Goal: Navigation & Orientation: Find specific page/section

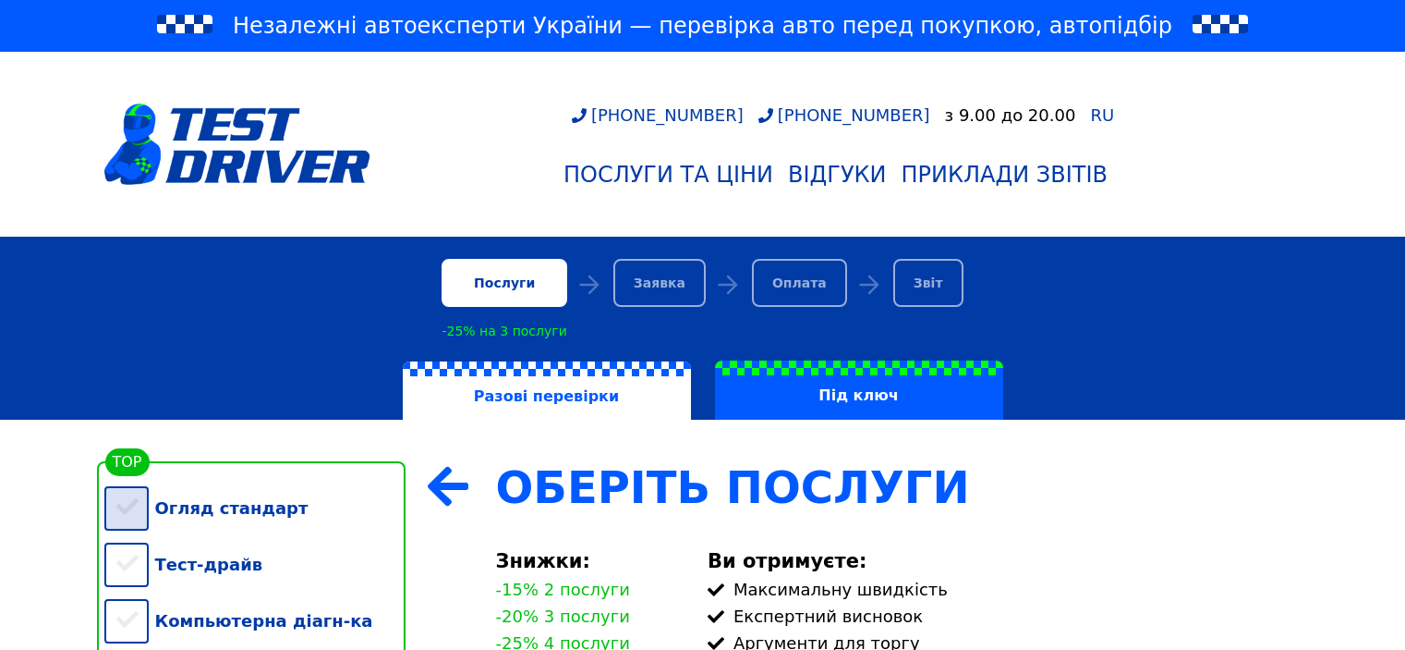
scroll to position [308, 0]
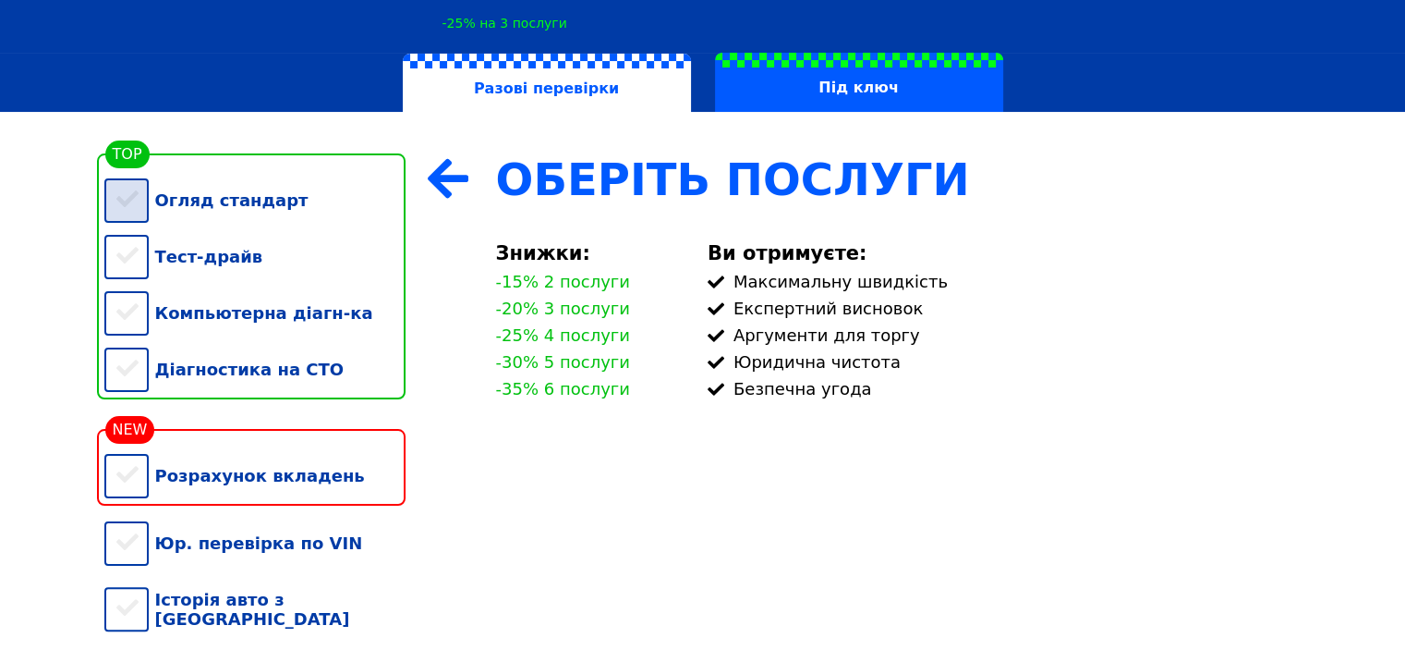
click at [225, 209] on div "Огляд стандарт" at bounding box center [254, 200] width 301 height 56
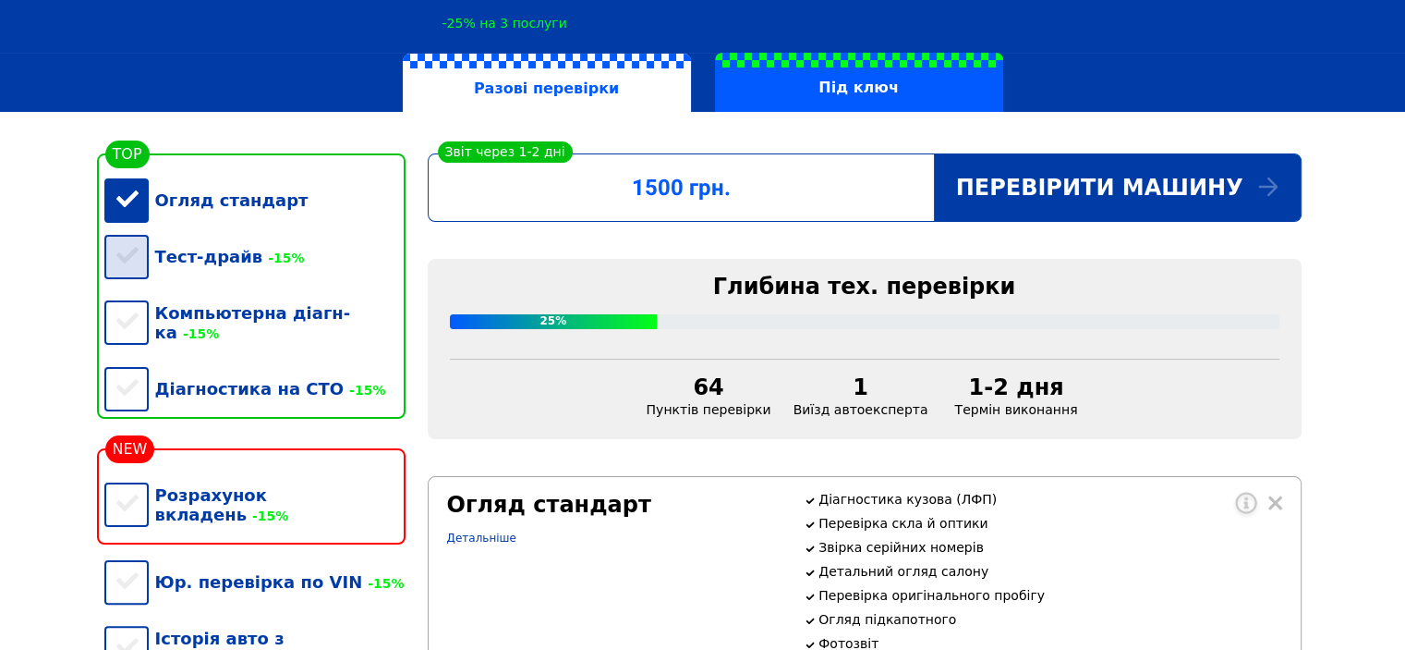
drag, startPoint x: 286, startPoint y: 274, endPoint x: 304, endPoint y: 317, distance: 46.3
click at [285, 274] on div "Тест-драйв -15%" at bounding box center [254, 256] width 301 height 56
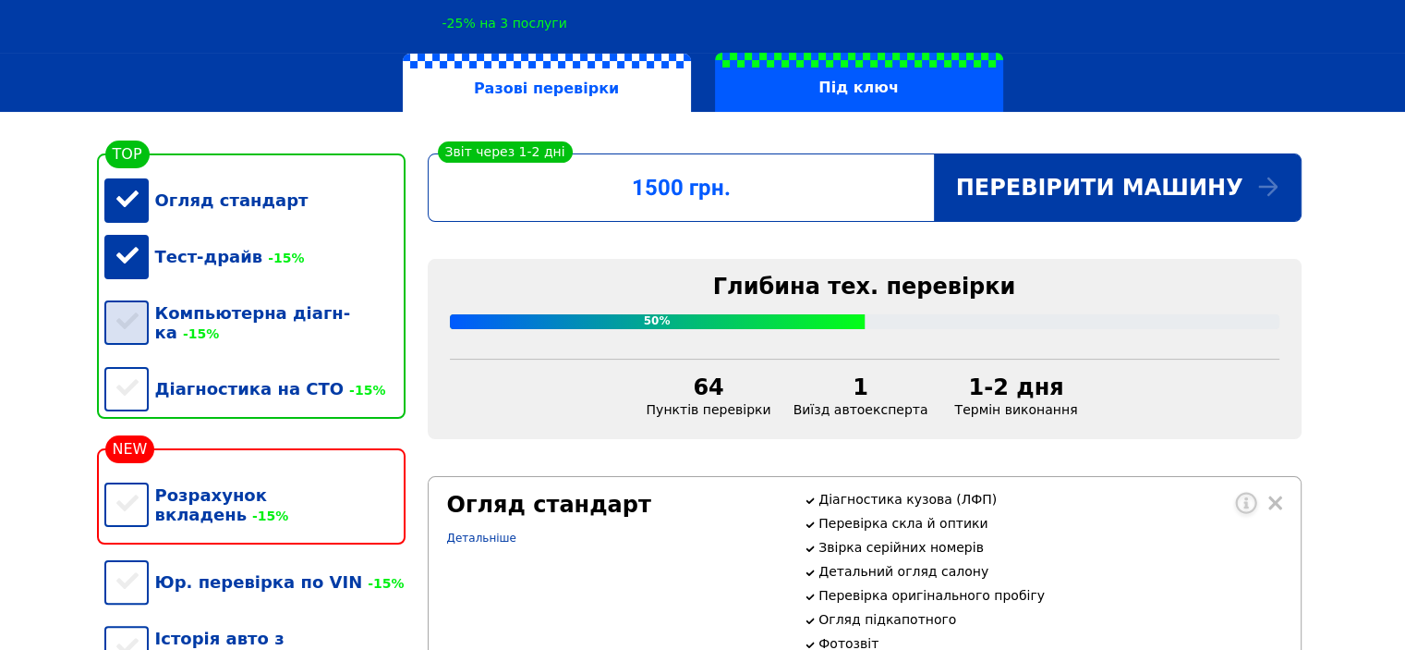
click at [307, 324] on div "Компьютерна діагн-ка -15%" at bounding box center [254, 323] width 301 height 76
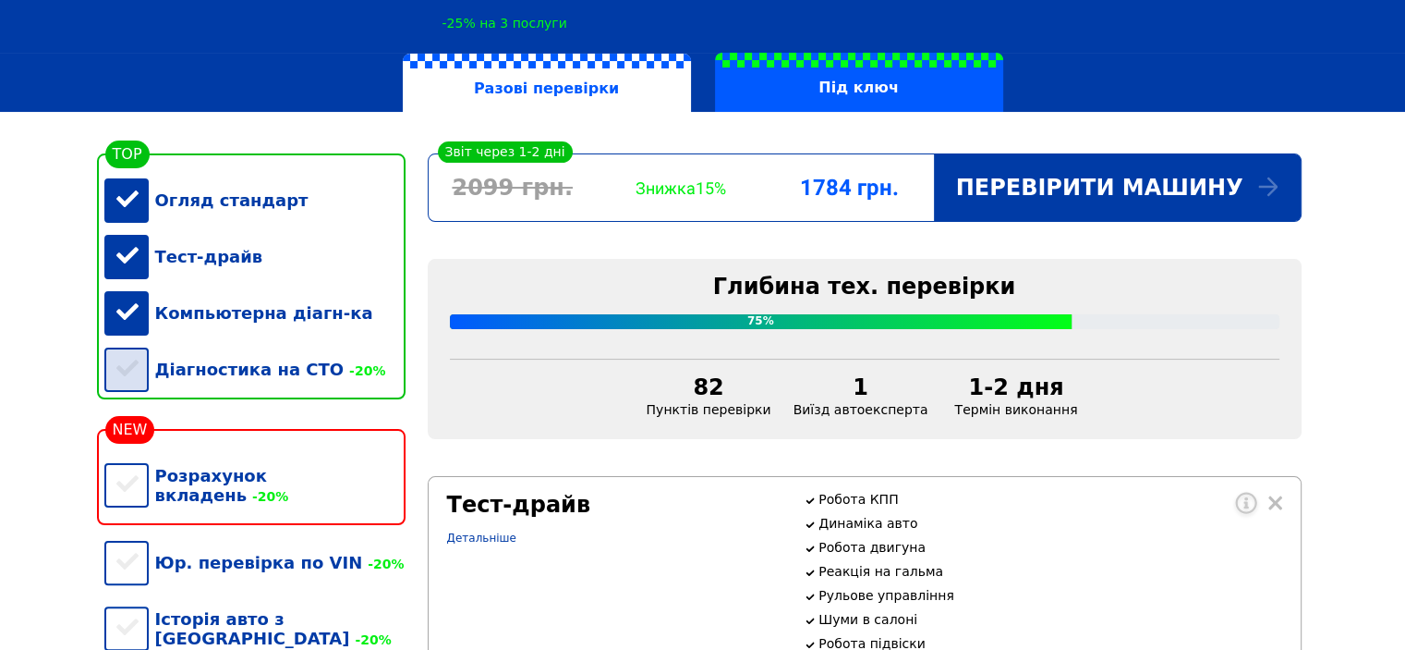
click at [304, 380] on div "Діагностика на СТО -20%" at bounding box center [254, 369] width 301 height 56
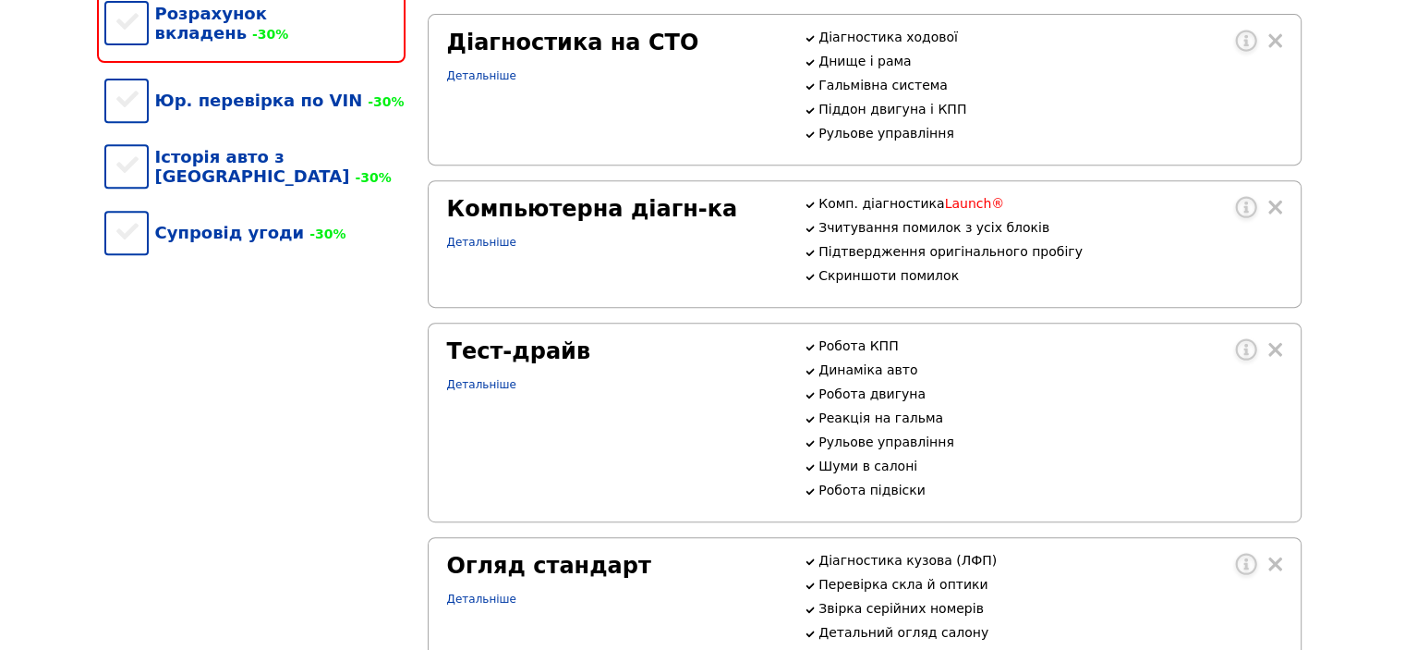
scroll to position [153, 0]
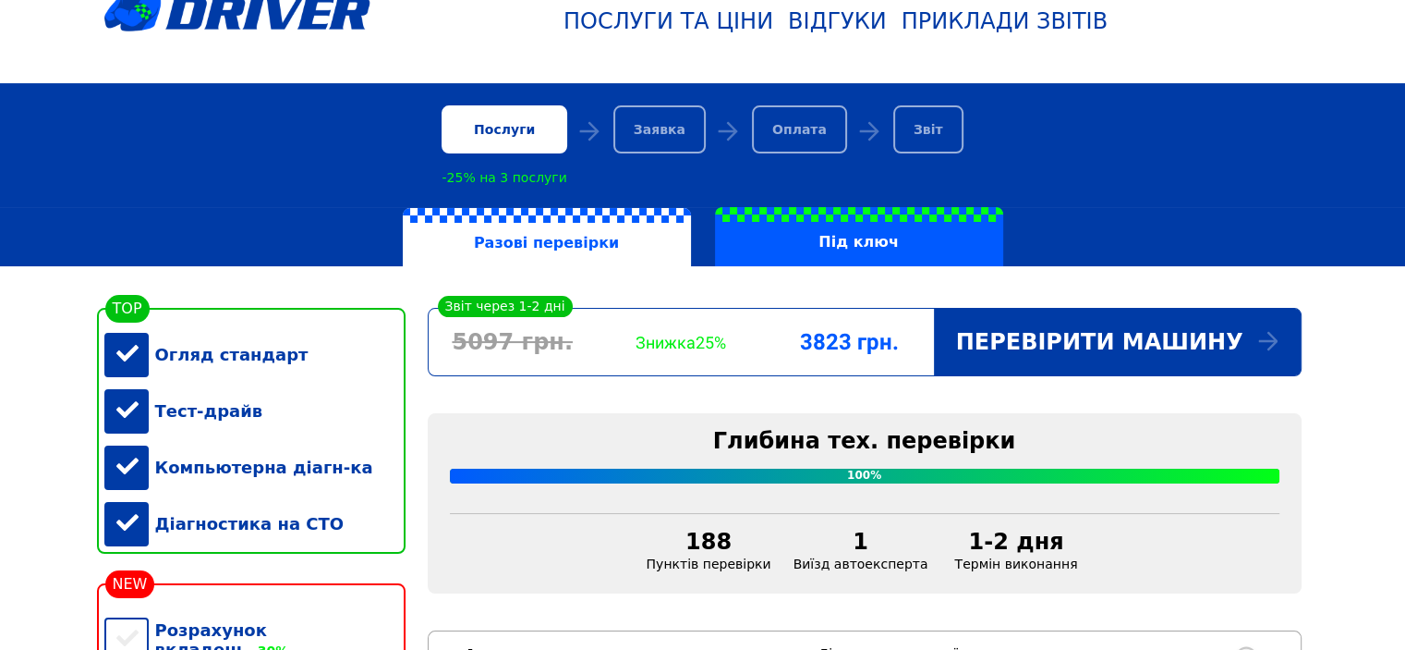
click at [235, 439] on div "Тест-драйв" at bounding box center [254, 411] width 301 height 56
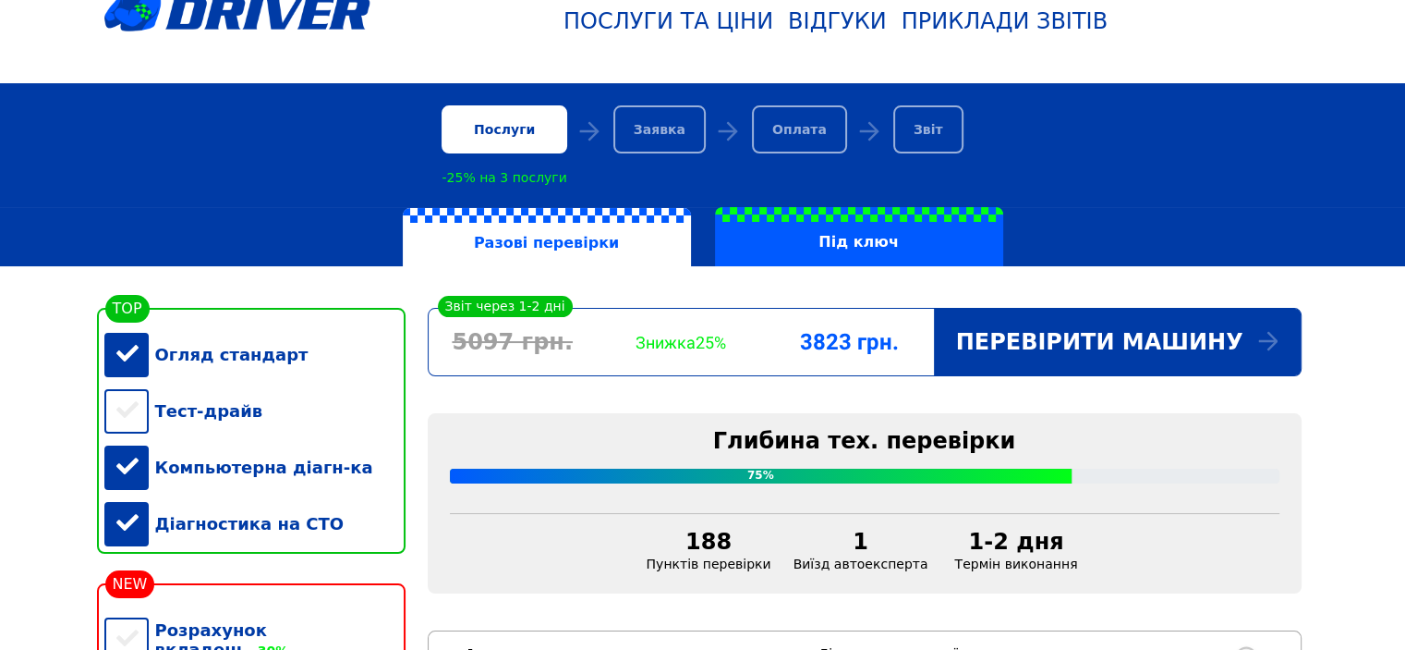
click at [229, 481] on div "Компьютерна діагн-ка" at bounding box center [254, 467] width 301 height 56
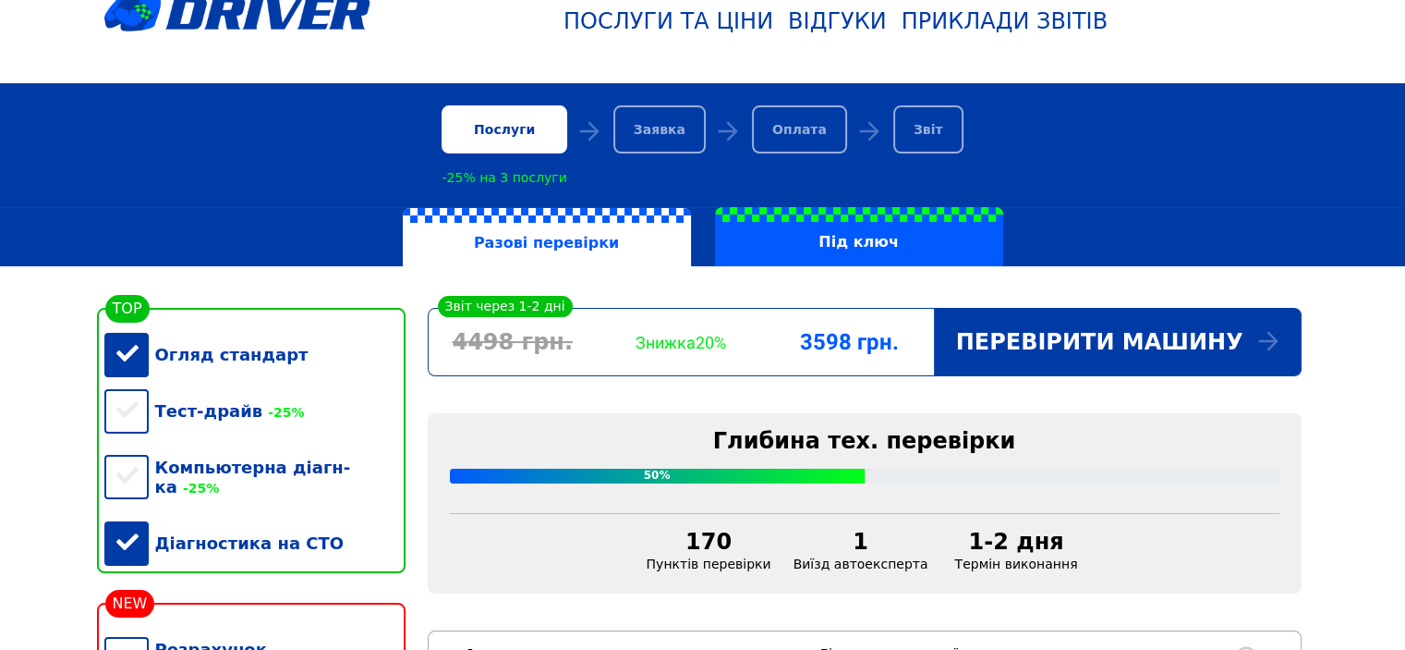
click at [226, 539] on div "Діагностика на СТО" at bounding box center [254, 543] width 301 height 56
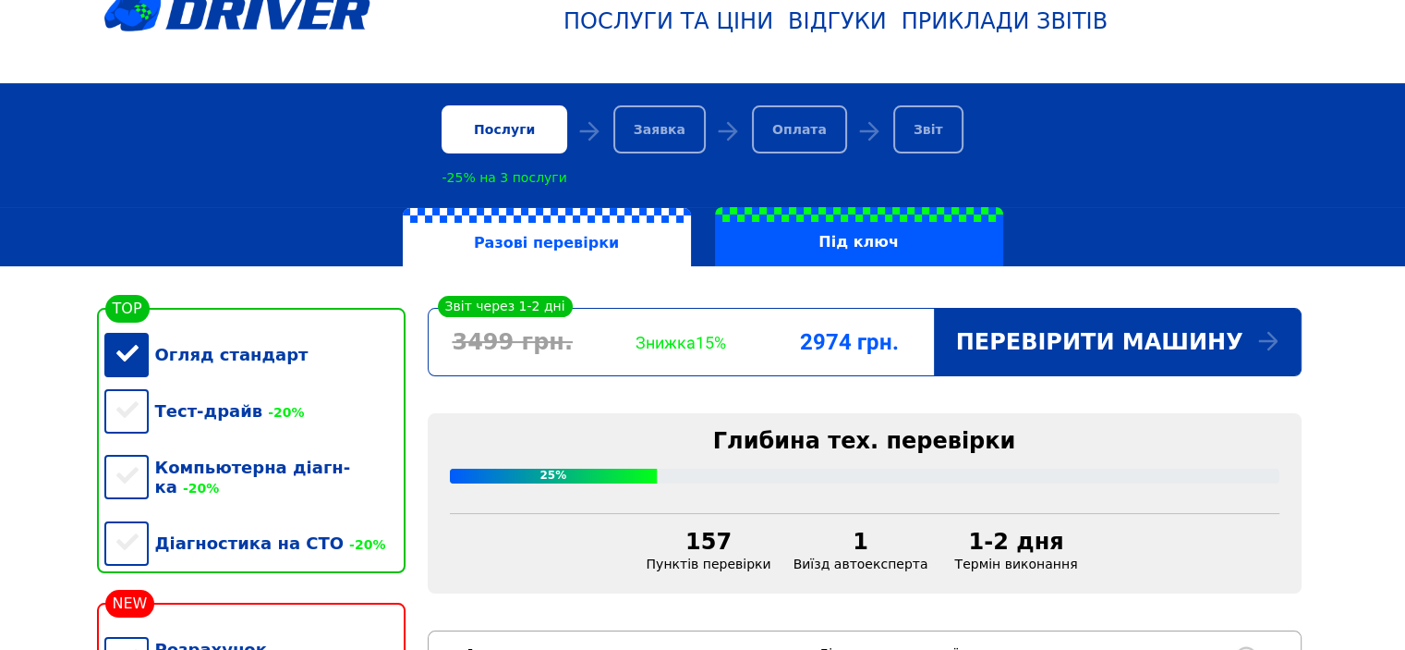
click at [225, 376] on div "Огляд стандарт" at bounding box center [254, 354] width 301 height 56
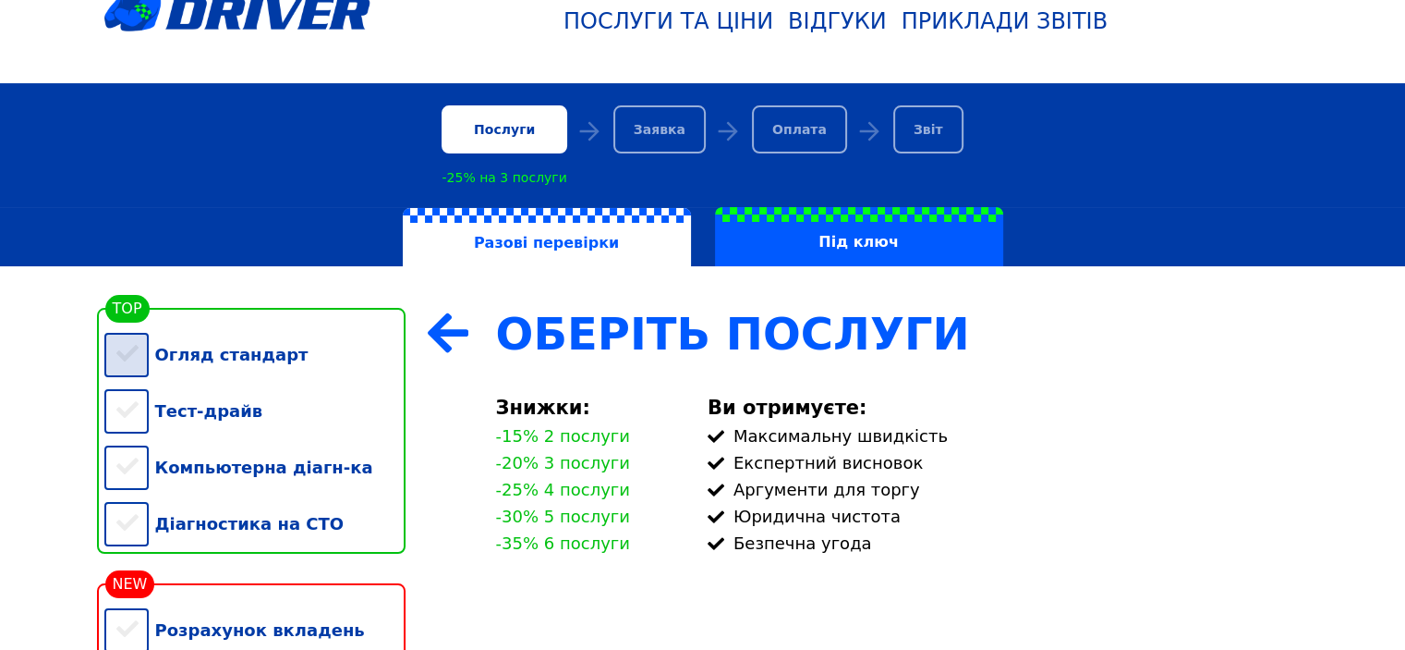
click at [300, 365] on div "Огляд стандарт" at bounding box center [254, 354] width 301 height 56
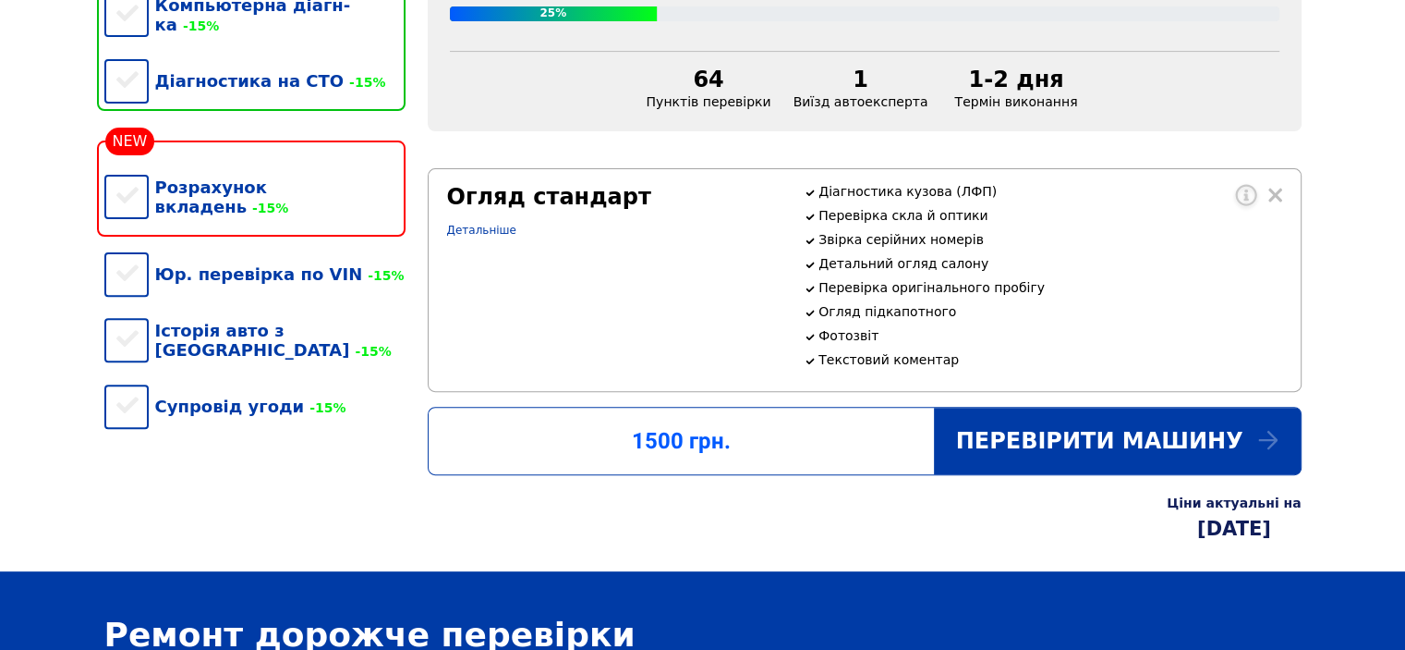
scroll to position [462, 0]
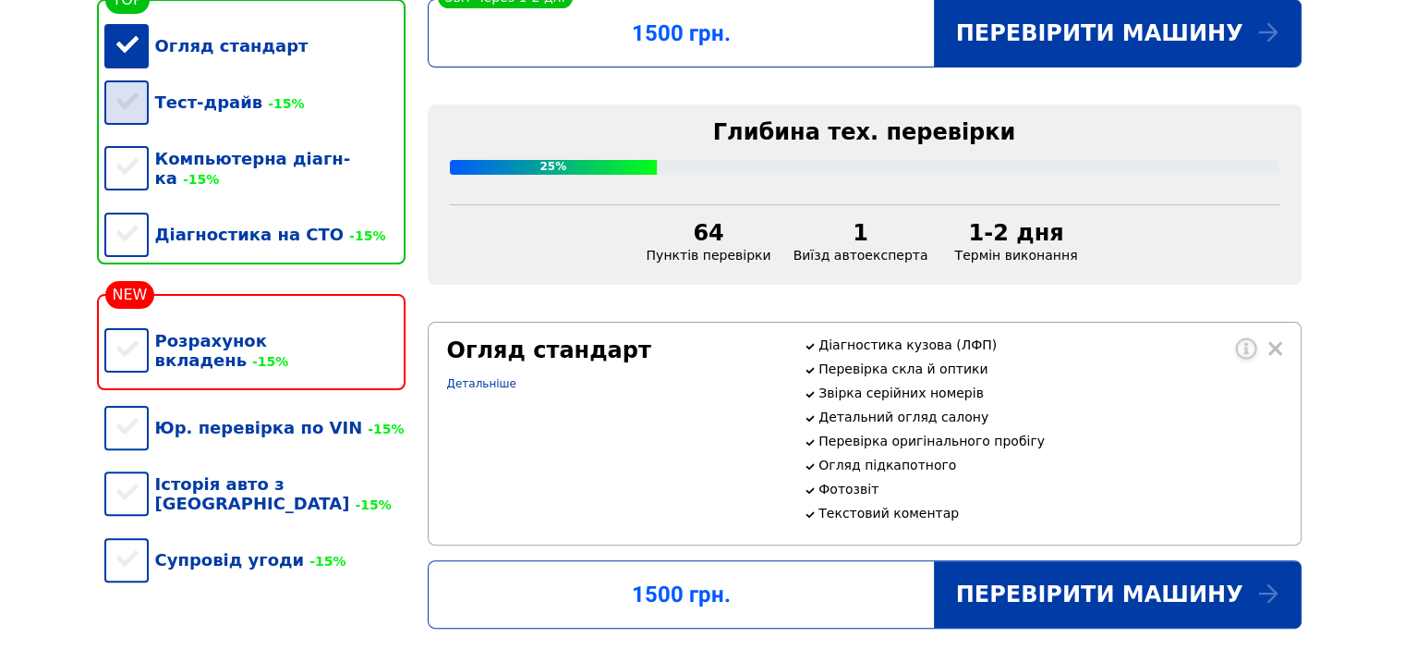
click at [164, 103] on div "Тест-драйв -15%" at bounding box center [254, 102] width 301 height 56
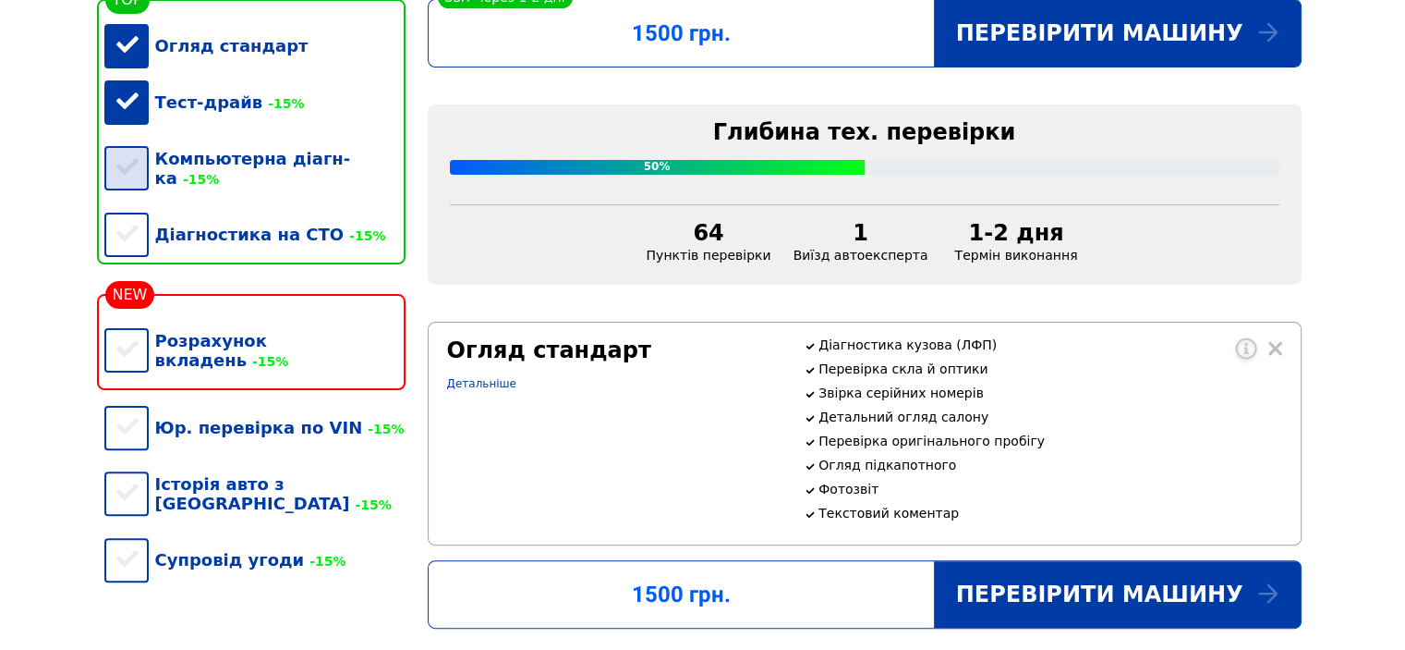
click at [188, 173] on div "Компьютерна діагн-ка -15%" at bounding box center [254, 168] width 301 height 76
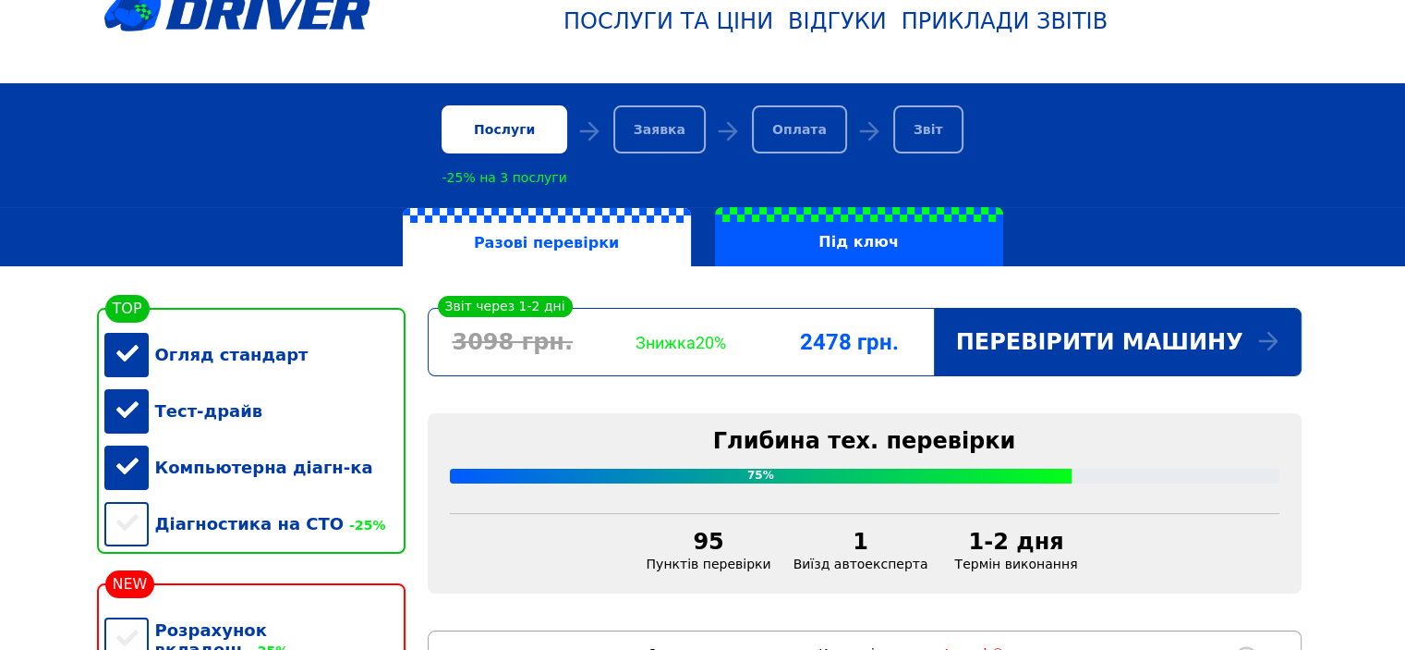
scroll to position [0, 0]
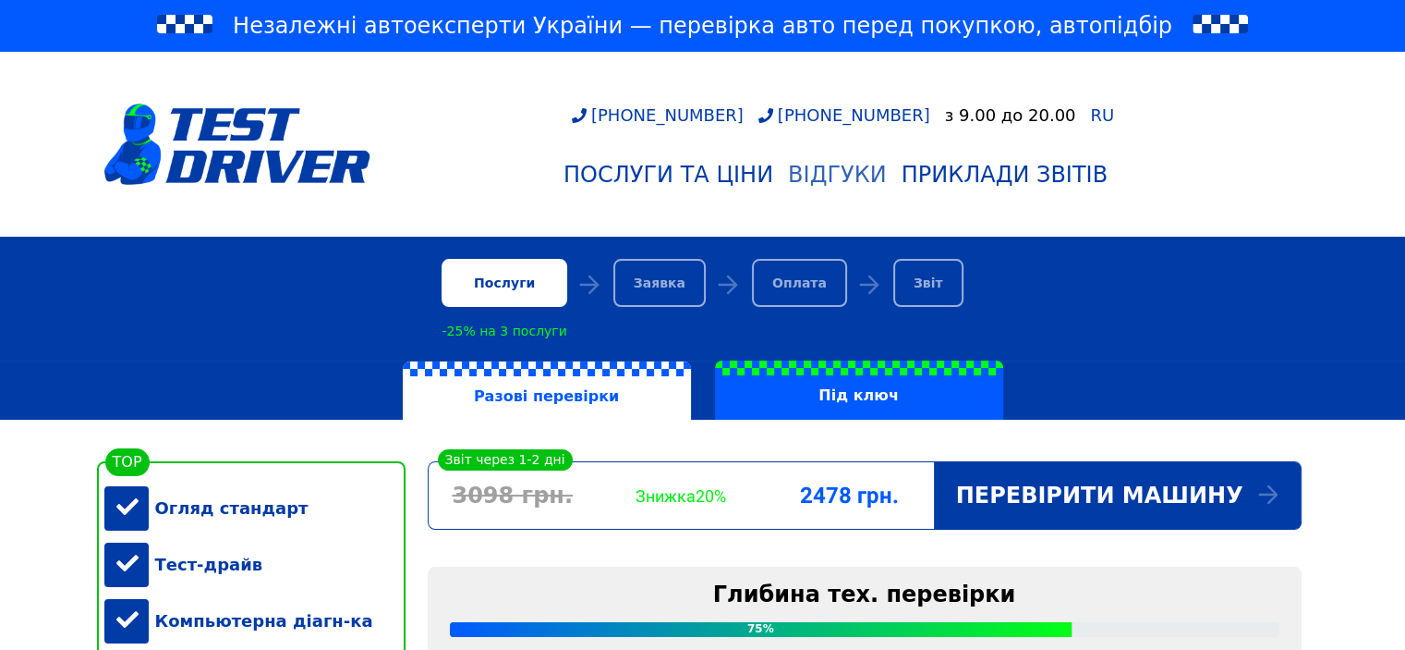
click at [835, 162] on div "Відгуки" at bounding box center [837, 175] width 99 height 26
click at [829, 177] on div "Відгуки" at bounding box center [837, 175] width 99 height 26
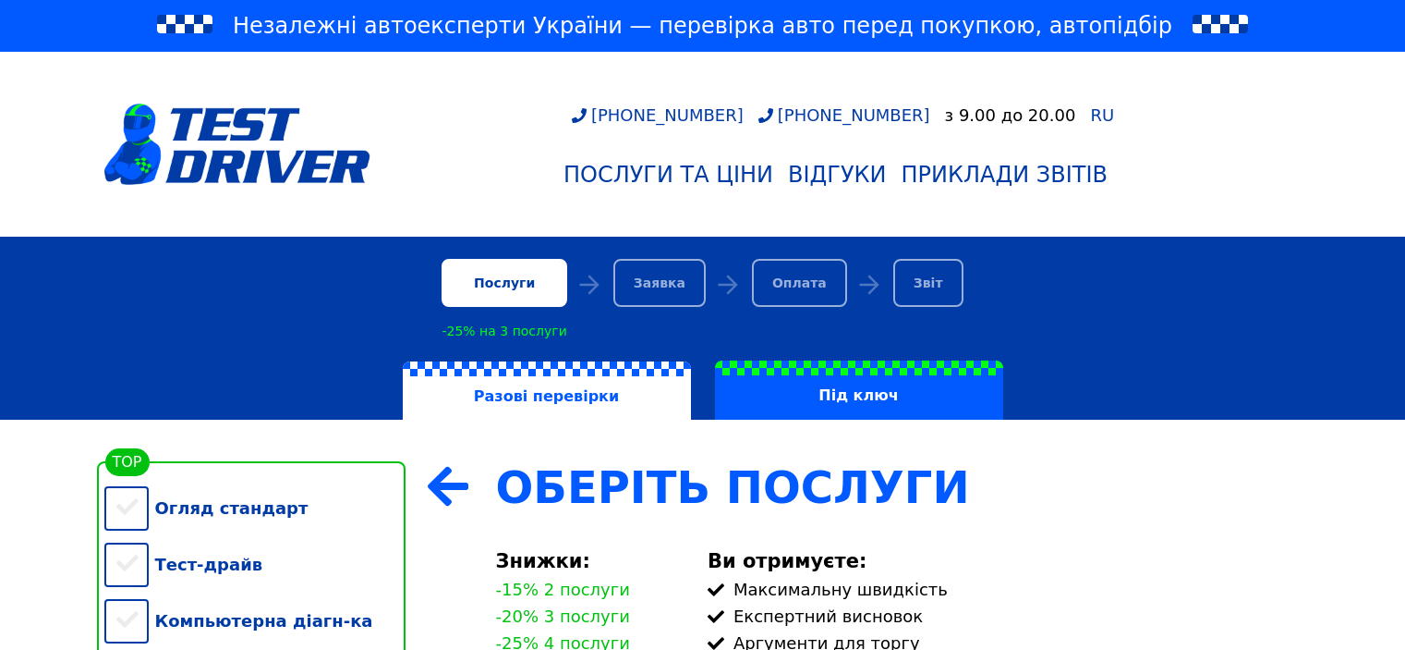
scroll to position [3122, 0]
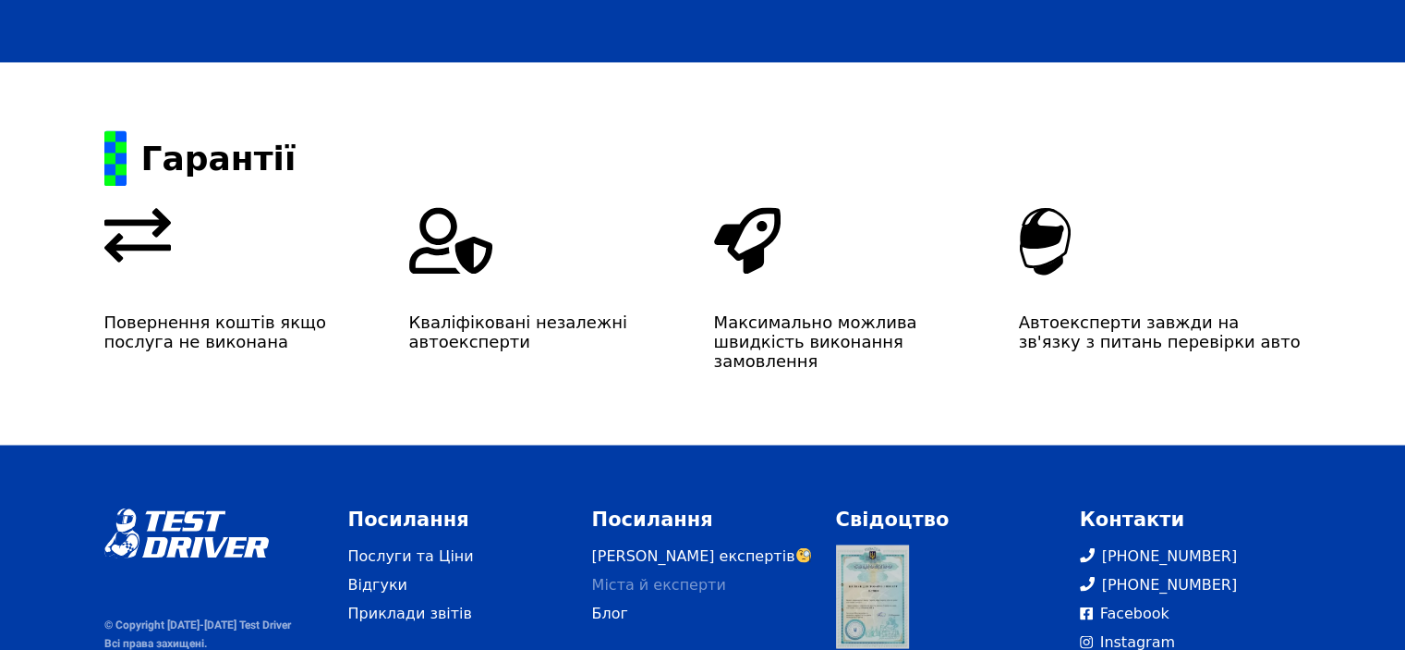
click at [617, 573] on link "Міста й експерти" at bounding box center [703, 584] width 222 height 22
